Goal: Find specific page/section: Find specific page/section

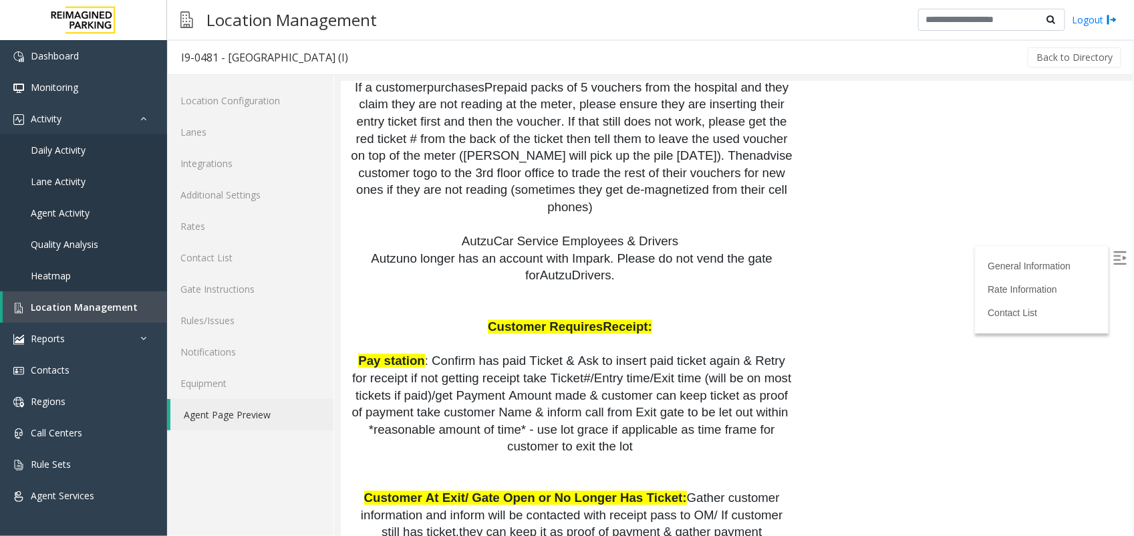
scroll to position [1169, 0]
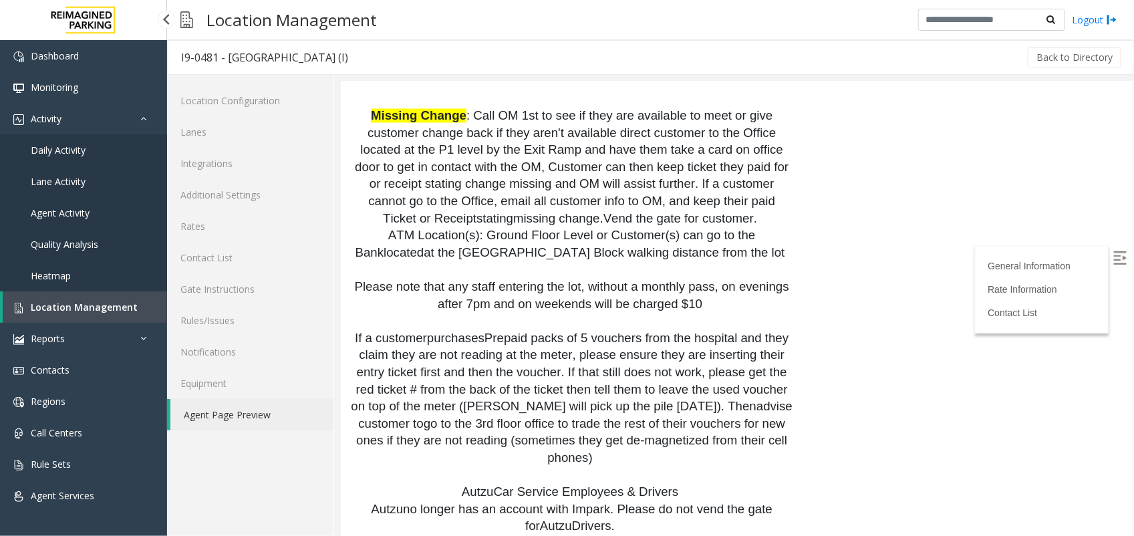
click at [98, 299] on link "Location Management" at bounding box center [85, 306] width 164 height 31
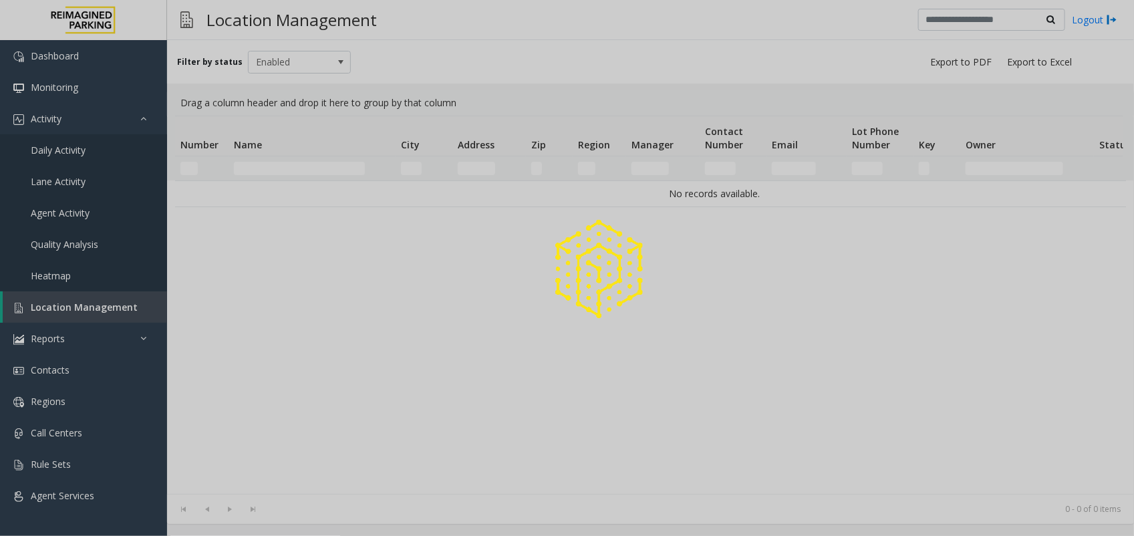
drag, startPoint x: 245, startPoint y: 156, endPoint x: 237, endPoint y: 184, distance: 29.8
click at [245, 158] on div at bounding box center [567, 268] width 1134 height 536
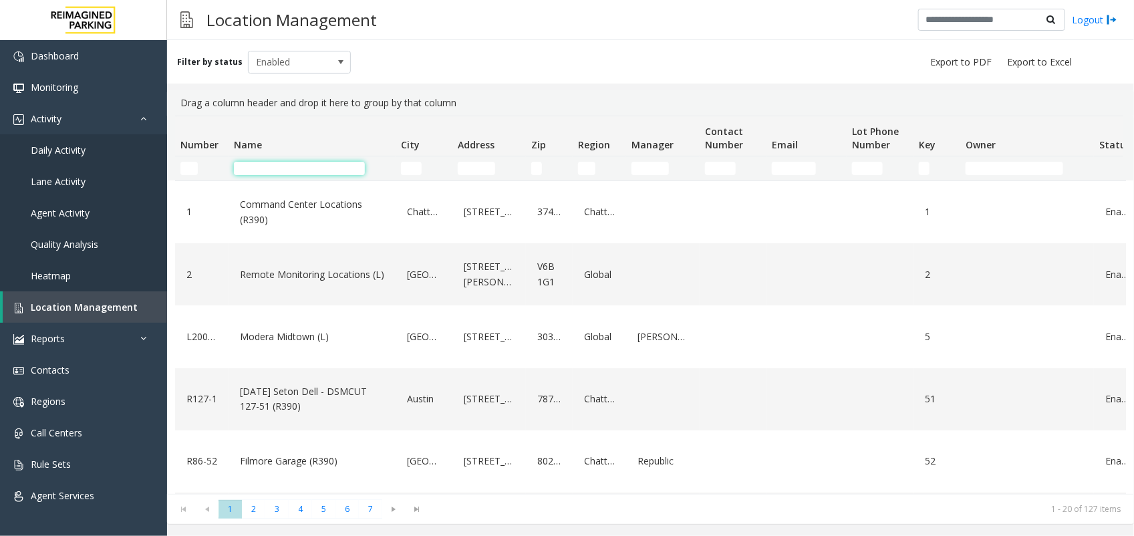
click at [252, 168] on input "Name Filter" at bounding box center [299, 168] width 131 height 13
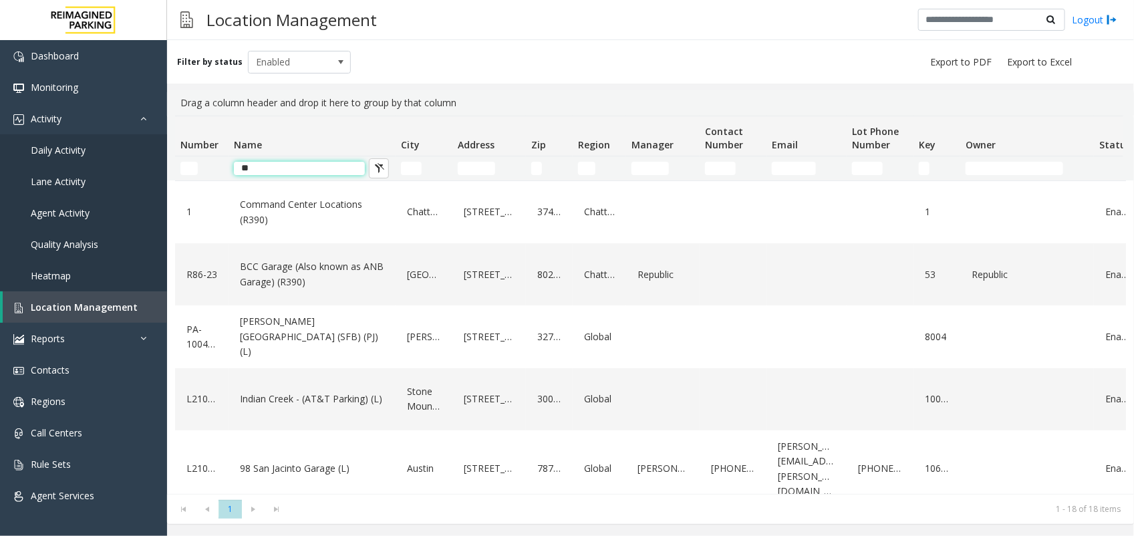
type input "*"
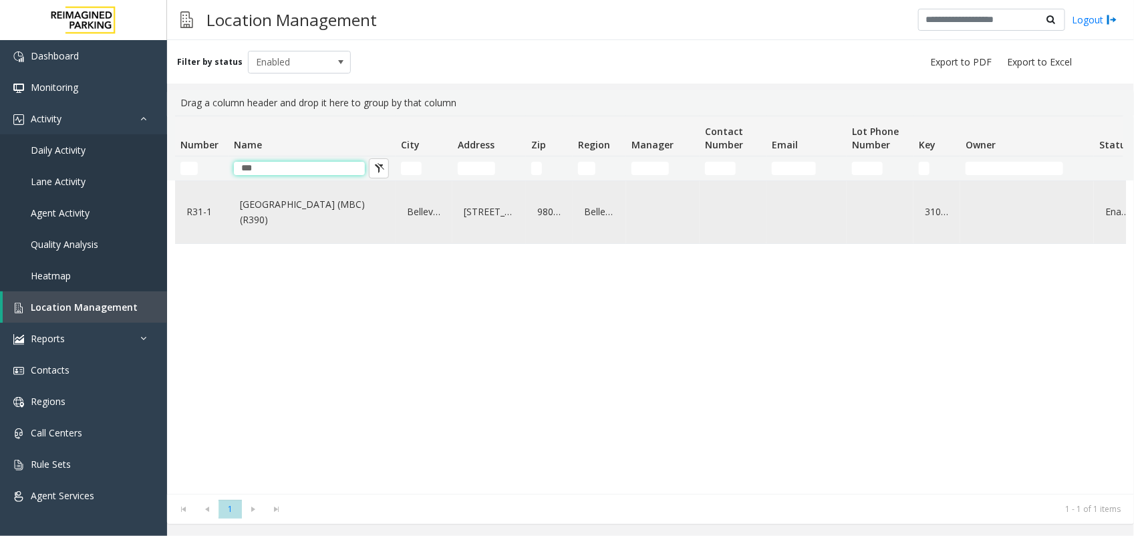
type input "***"
click at [309, 207] on link "[GEOGRAPHIC_DATA] (MBC)(R390)" at bounding box center [311, 212] width 151 height 37
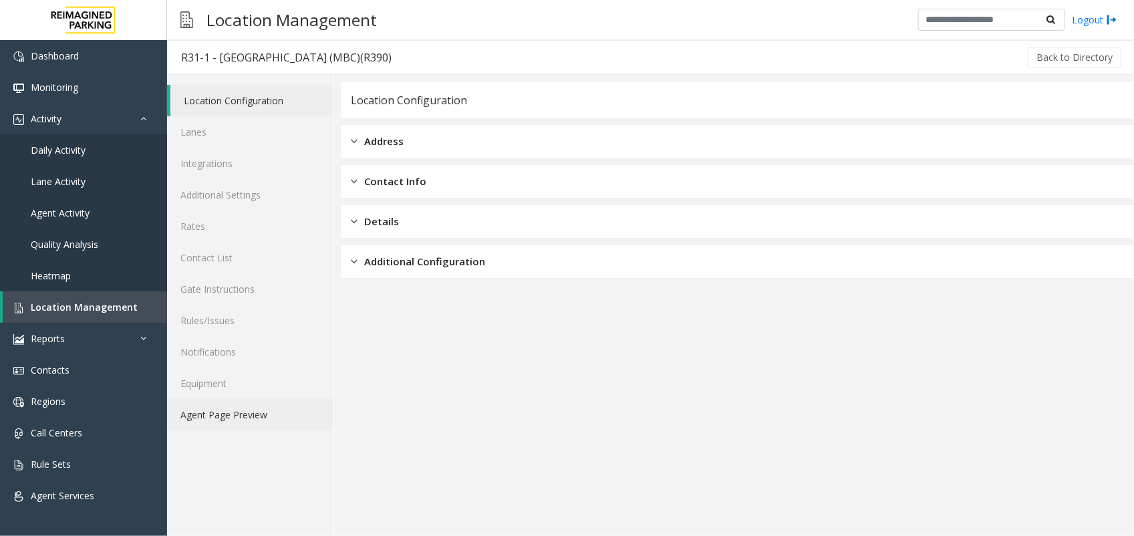
click at [248, 406] on link "Agent Page Preview" at bounding box center [250, 414] width 166 height 31
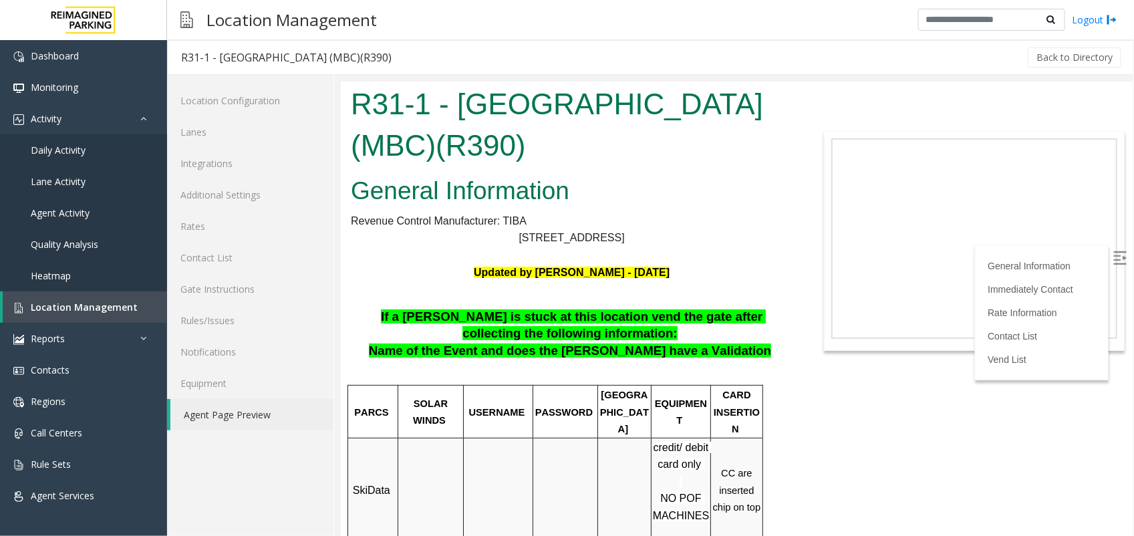
click at [1112, 250] on img at bounding box center [1118, 256] width 13 height 13
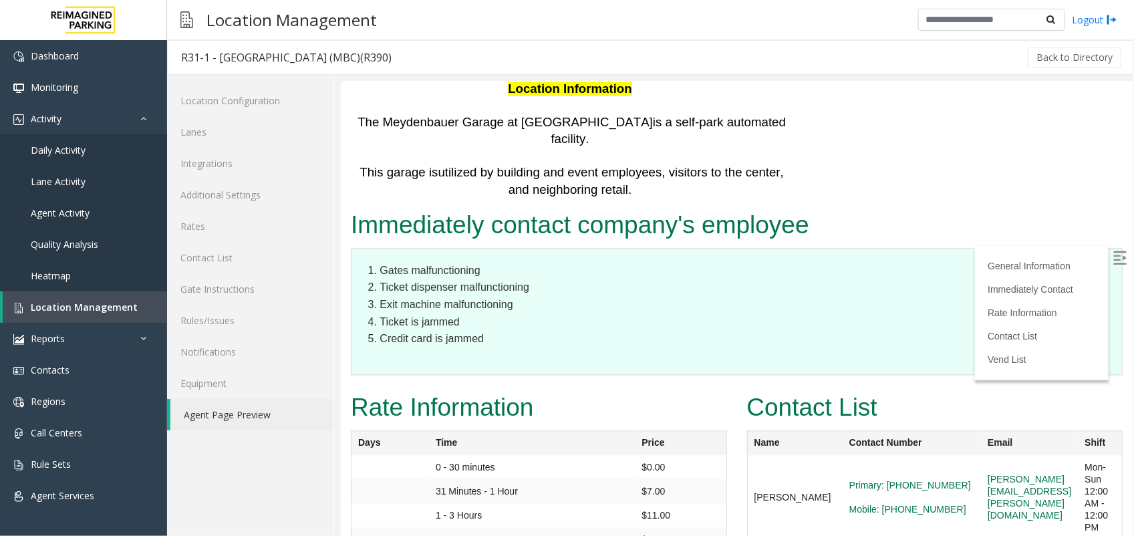
scroll to position [1605, 0]
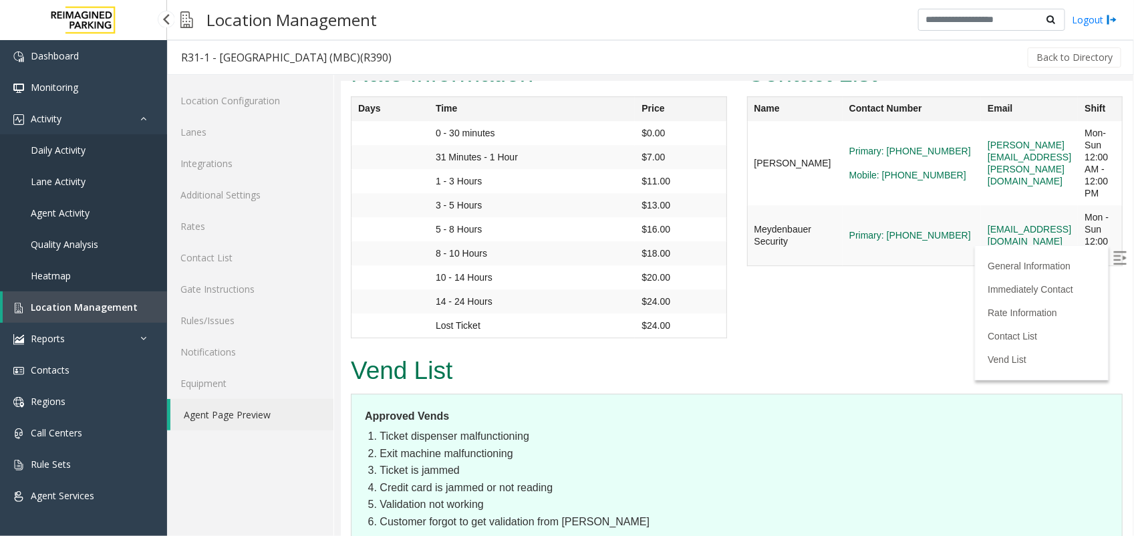
click at [106, 299] on link "Location Management" at bounding box center [85, 306] width 164 height 31
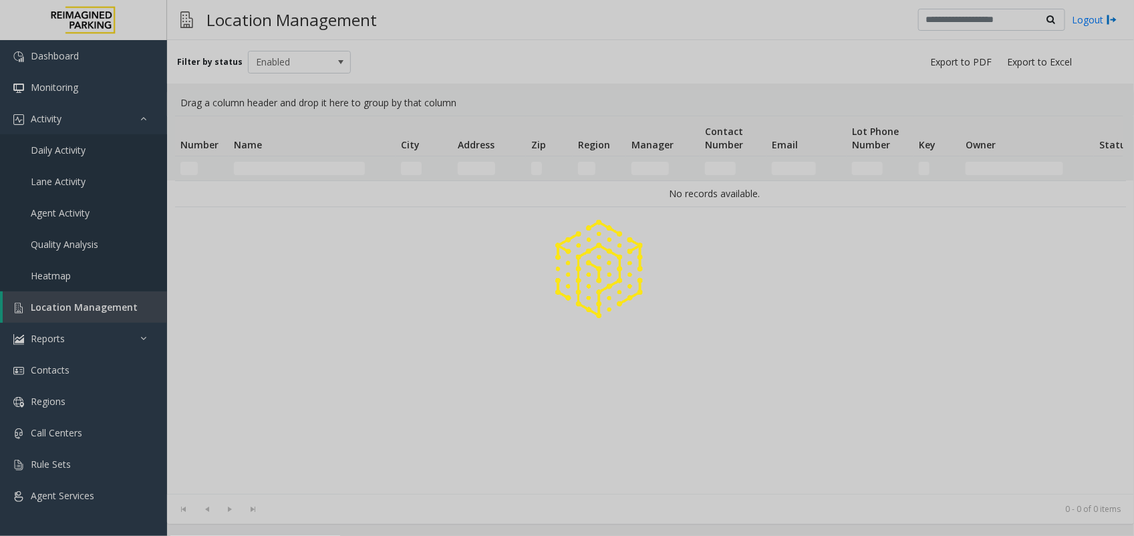
drag, startPoint x: 106, startPoint y: 299, endPoint x: 293, endPoint y: 149, distance: 239.5
click at [293, 149] on div at bounding box center [567, 268] width 1134 height 536
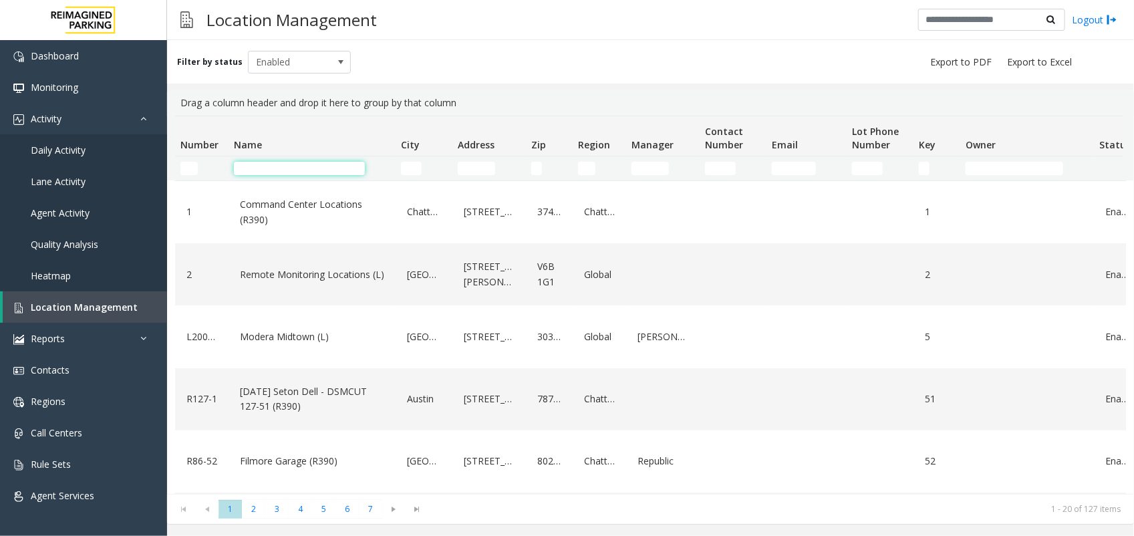
click at [284, 166] on input "Name Filter" at bounding box center [299, 168] width 131 height 13
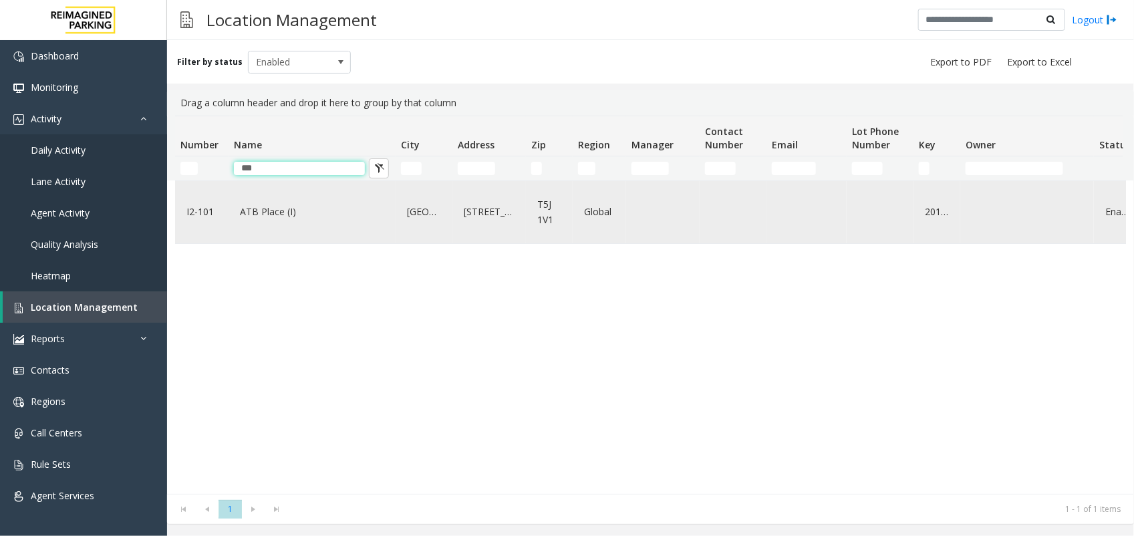
type input "***"
click at [265, 217] on link "ATB Place (I)" at bounding box center [311, 211] width 151 height 21
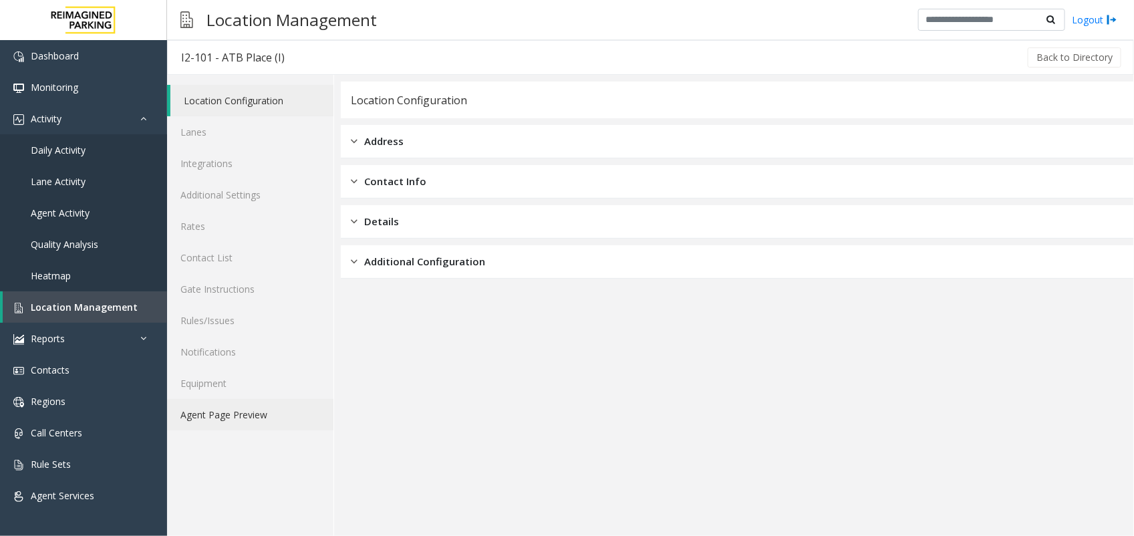
click at [195, 415] on link "Agent Page Preview" at bounding box center [250, 414] width 166 height 31
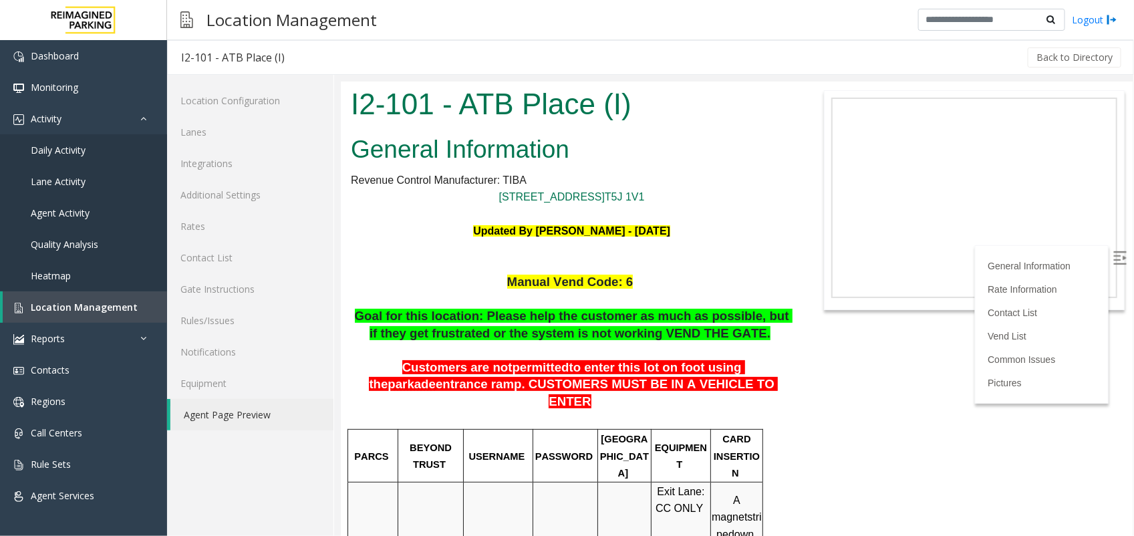
click at [1112, 252] on img at bounding box center [1118, 256] width 13 height 13
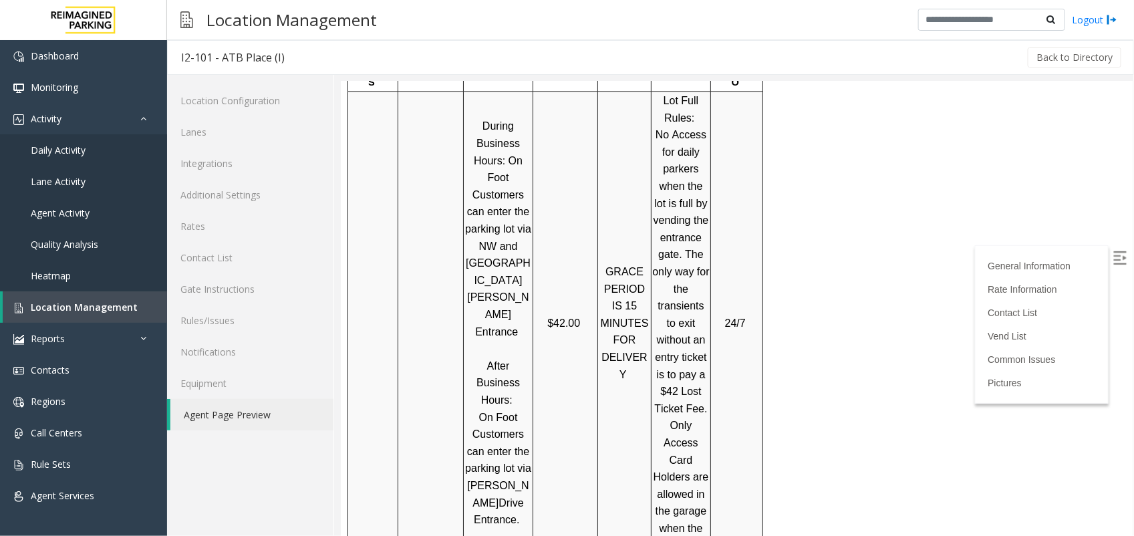
scroll to position [2102, 0]
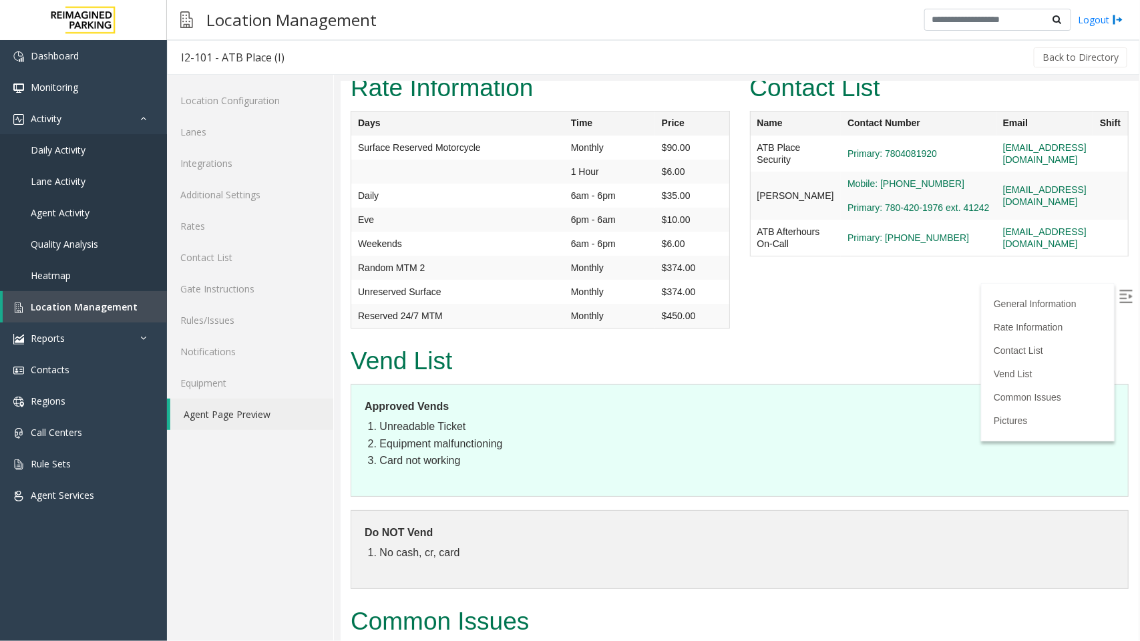
click at [525, 452] on li "Card not working" at bounding box center [746, 460] width 735 height 17
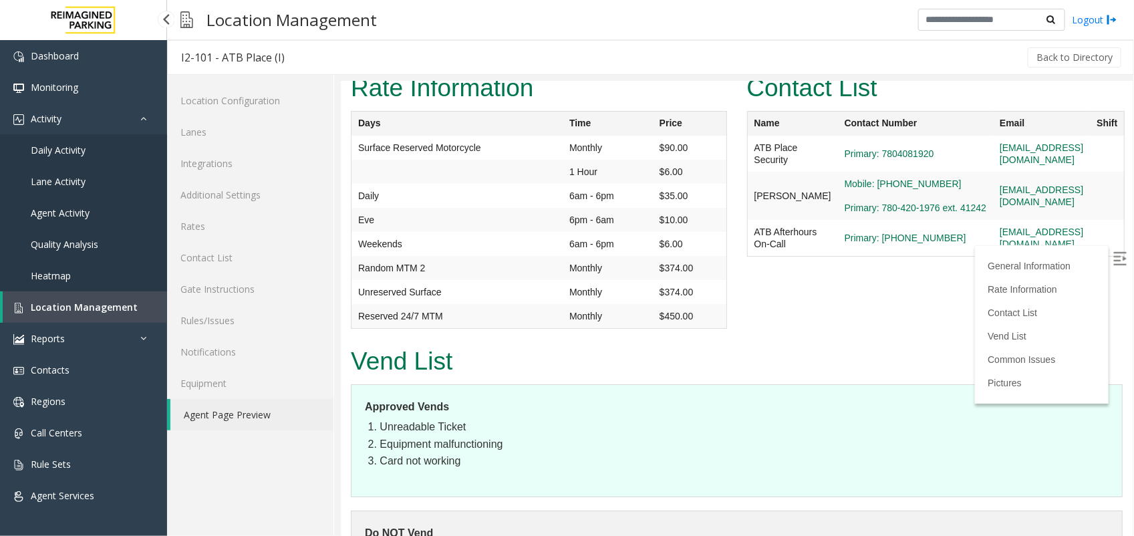
click at [96, 309] on span "Location Management" at bounding box center [84, 307] width 107 height 13
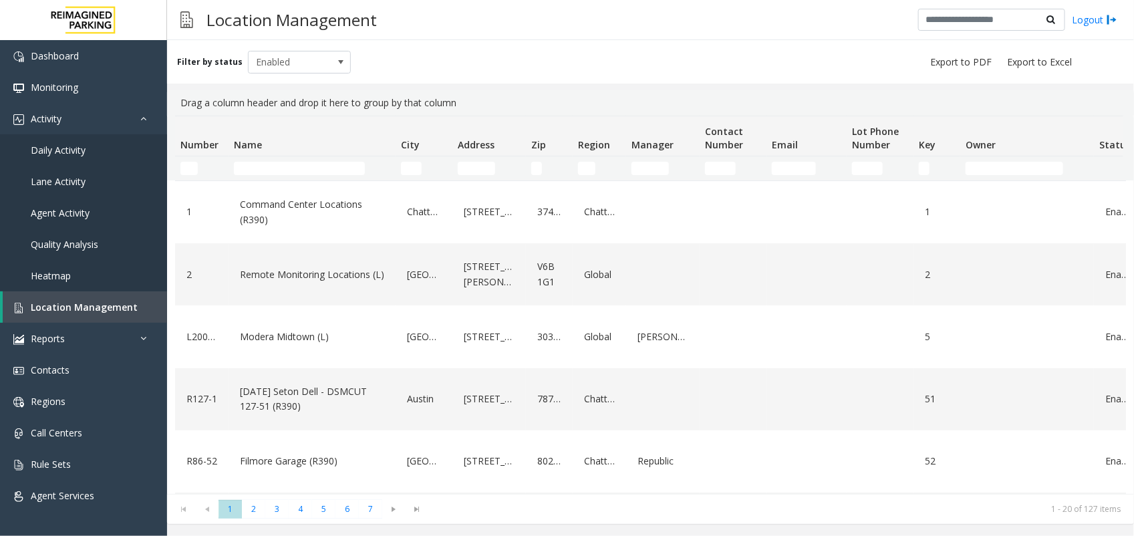
click at [306, 177] on td "Name Filter" at bounding box center [311, 168] width 167 height 24
click at [302, 168] on input "Name Filter" at bounding box center [299, 168] width 131 height 13
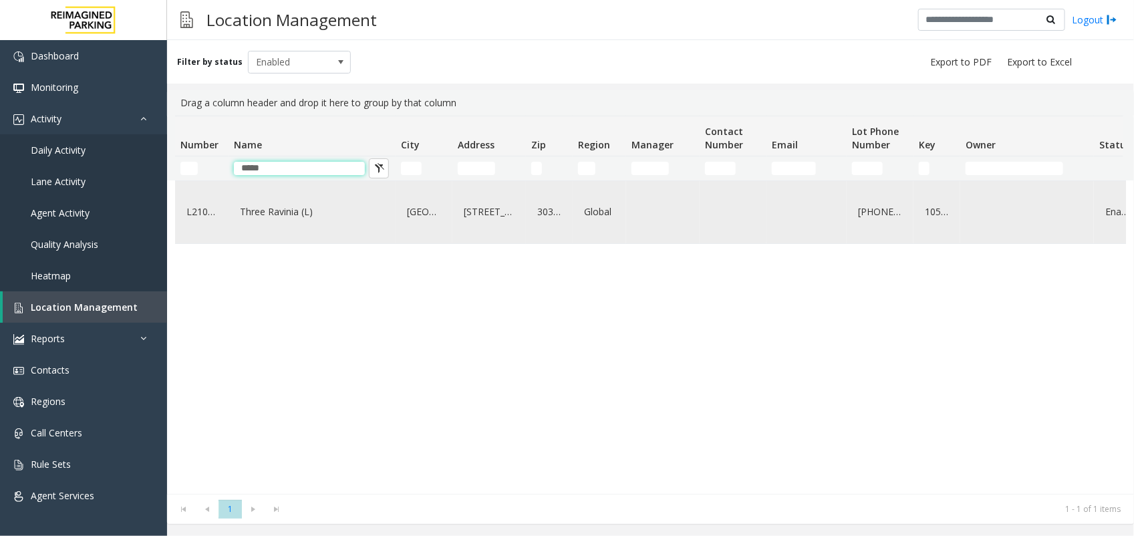
type input "*****"
click at [268, 205] on link "Three Ravinia (L)" at bounding box center [311, 211] width 151 height 21
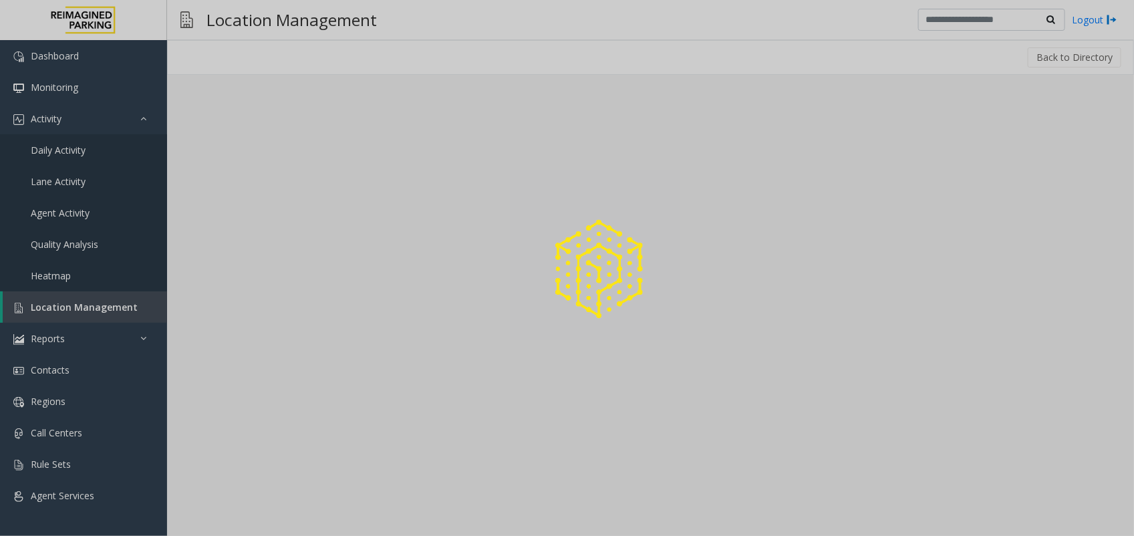
click at [268, 205] on div at bounding box center [567, 268] width 1134 height 536
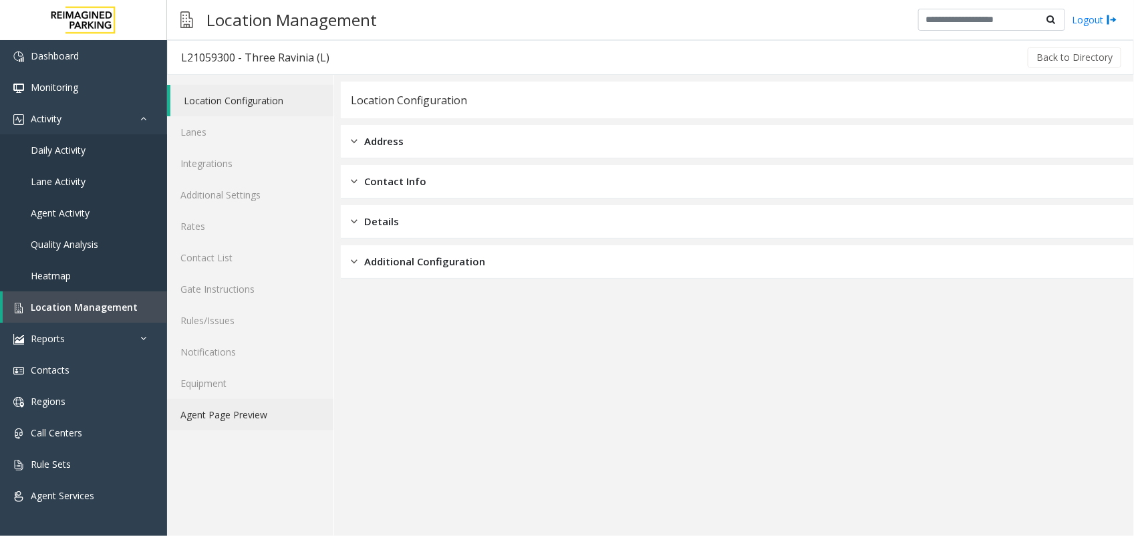
click at [227, 419] on link "Agent Page Preview" at bounding box center [250, 414] width 166 height 31
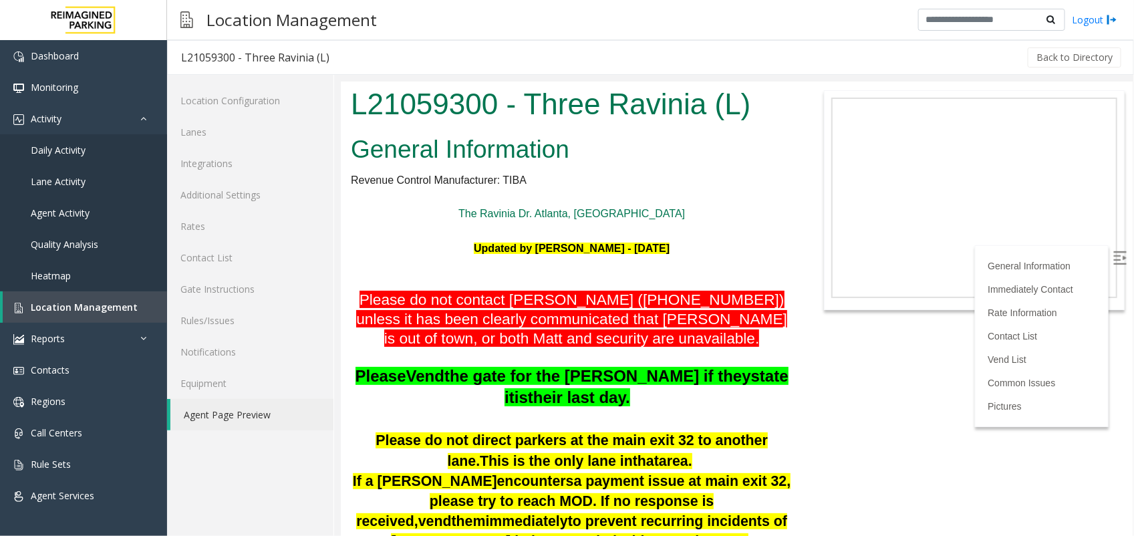
click at [1112, 252] on img at bounding box center [1118, 256] width 13 height 13
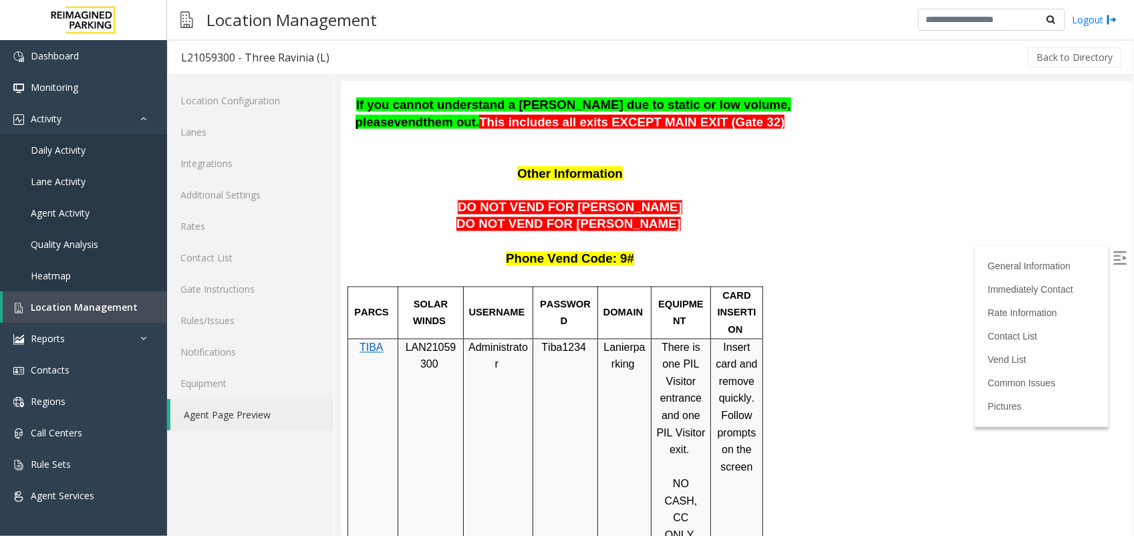
scroll to position [1002, 0]
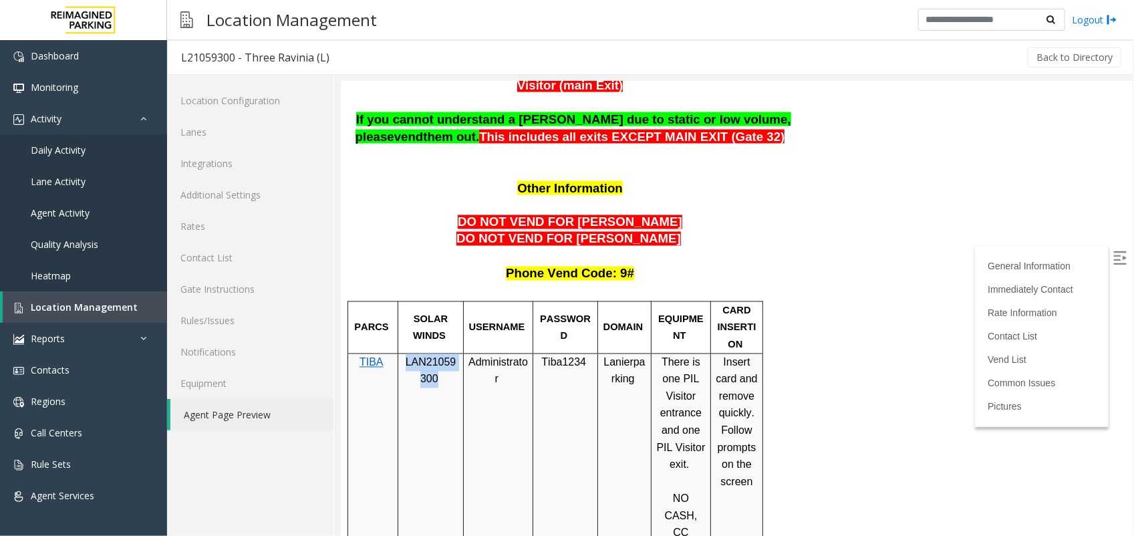
drag, startPoint x: 405, startPoint y: 353, endPoint x: 435, endPoint y: 377, distance: 38.0
click at [435, 377] on p "LAN21059300" at bounding box center [429, 370] width 55 height 34
copy span "LAN21059300"
